Goal: Find specific page/section: Find specific page/section

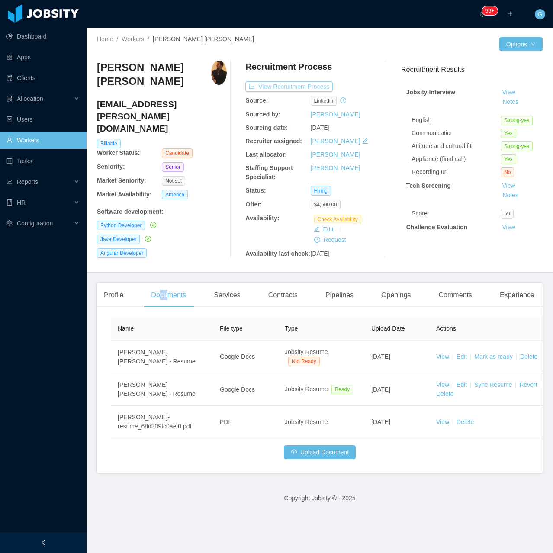
click at [272, 84] on button "View Recruitment Process" at bounding box center [288, 86] width 87 height 10
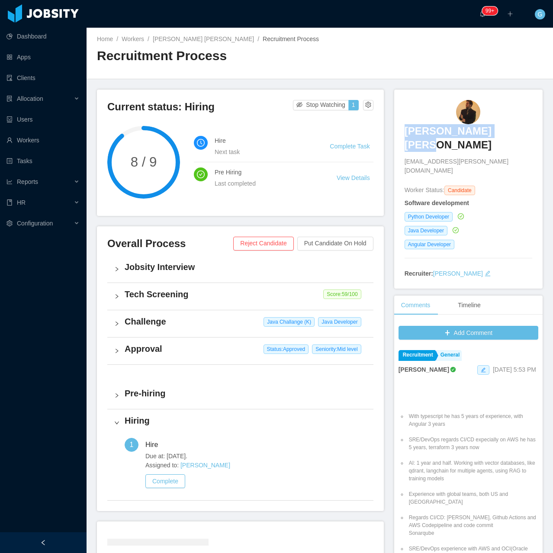
drag, startPoint x: 405, startPoint y: 120, endPoint x: 529, endPoint y: 129, distance: 123.7
click at [529, 129] on div "Daniel Ramos Aguiar danielramos.aguiar@gmail.com Worker Status: Candidate Softw…" at bounding box center [468, 190] width 148 height 200
copy h3 "Daniel Ramos Aguiar"
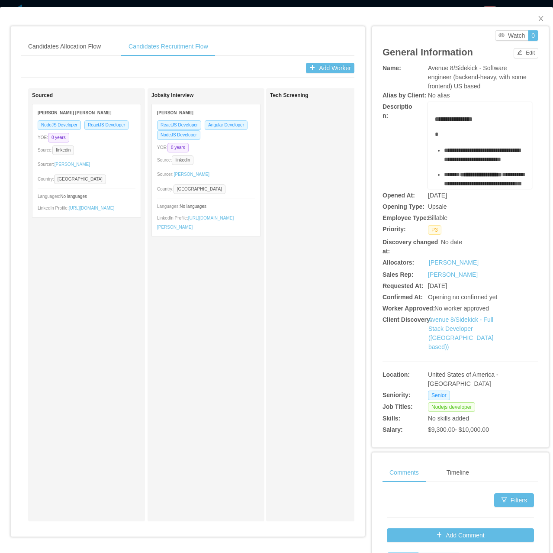
scroll to position [0, 112]
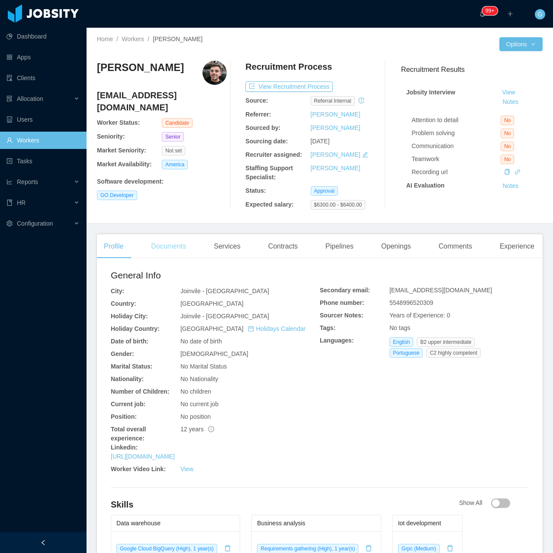
click at [187, 238] on div "Documents" at bounding box center [168, 246] width 49 height 24
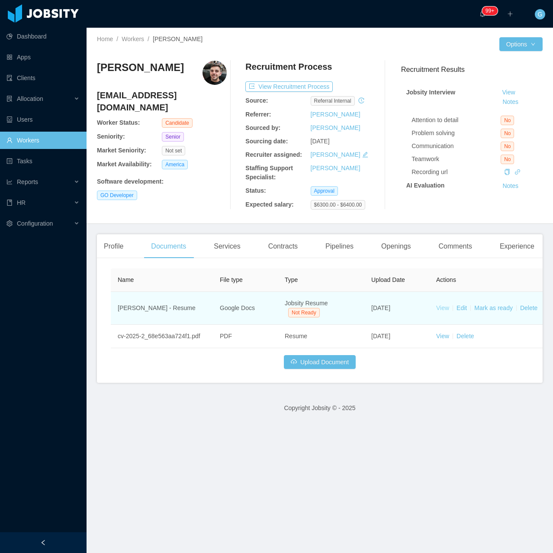
click at [444, 308] on link "View" at bounding box center [442, 307] width 13 height 7
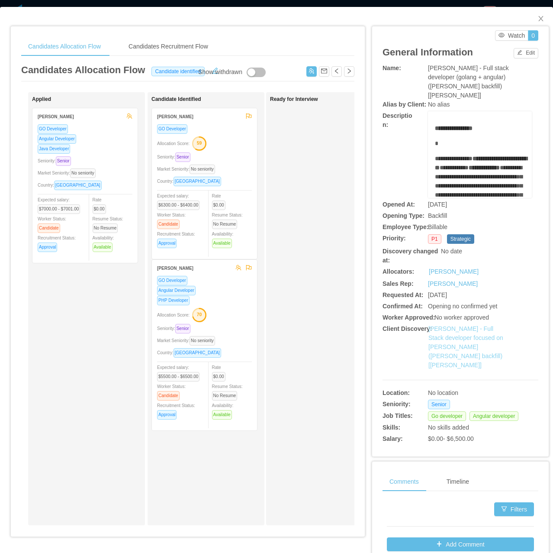
click at [472, 335] on link "[PERSON_NAME] - Full Stack developer focused on [PERSON_NAME] ([PERSON_NAME] ba…" at bounding box center [466, 346] width 75 height 43
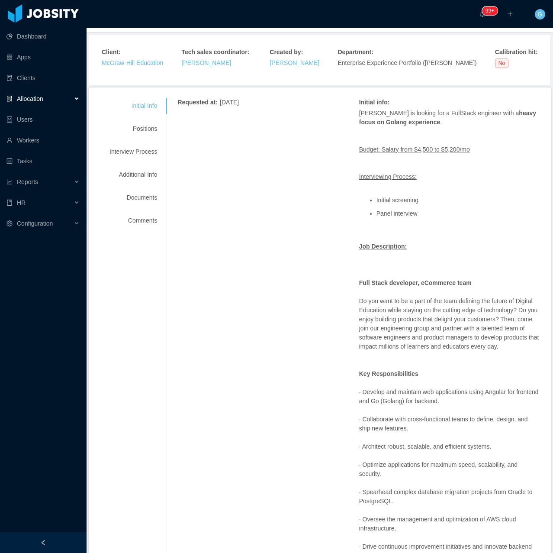
scroll to position [130, 0]
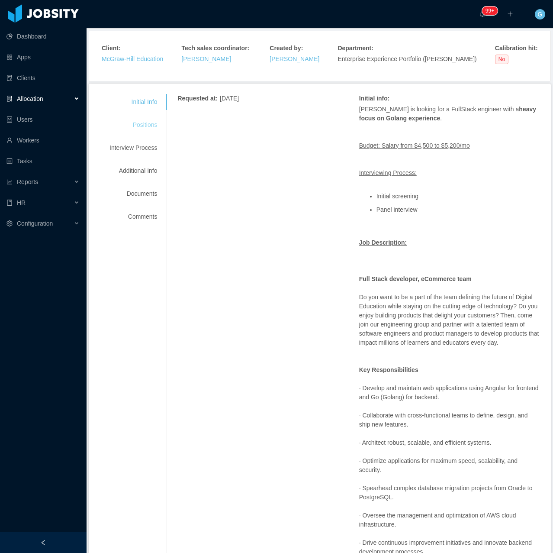
click at [147, 117] on div "Positions" at bounding box center [133, 125] width 68 height 16
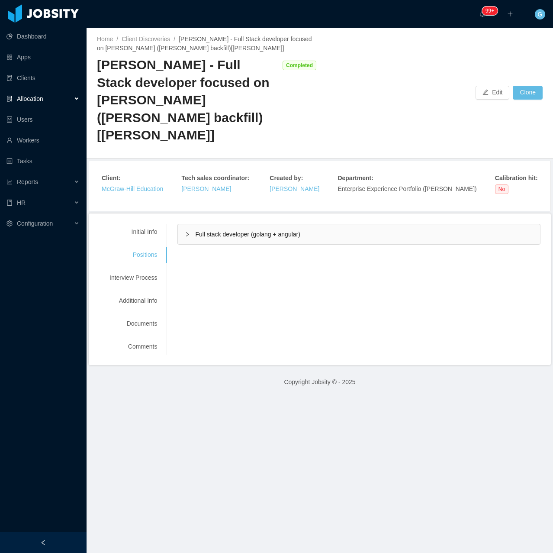
click at [284, 231] on span "Full stack developer (golang + angular)" at bounding box center [247, 234] width 105 height 7
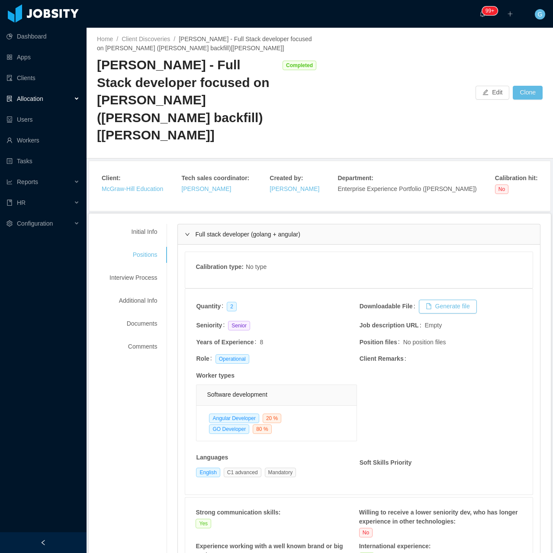
click at [189, 224] on div "Full stack developer (golang + angular)" at bounding box center [359, 234] width 362 height 20
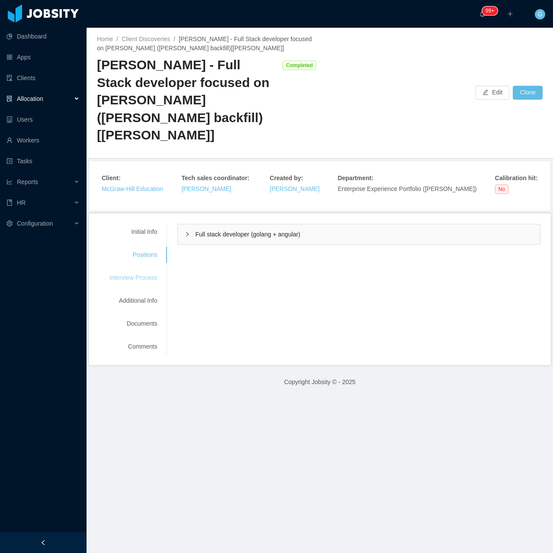
click at [151, 270] on div "Interview Process" at bounding box center [133, 278] width 68 height 16
